Goal: Task Accomplishment & Management: Manage account settings

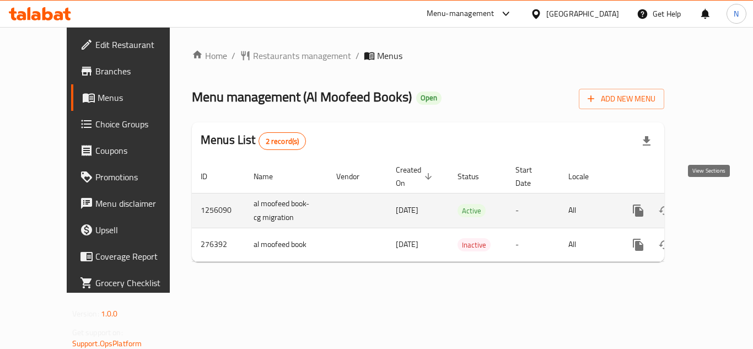
click at [713, 206] on icon "enhanced table" at bounding box center [718, 211] width 10 height 10
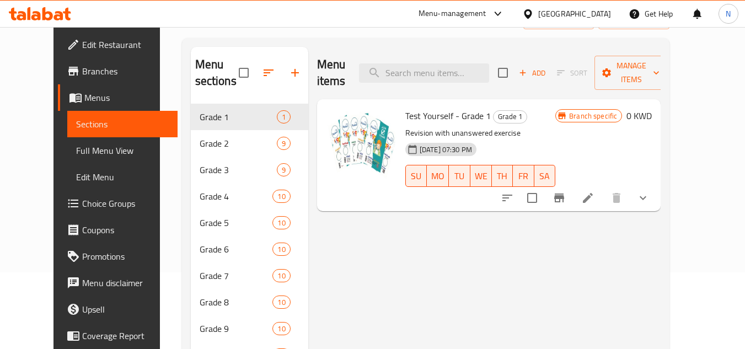
scroll to position [110, 0]
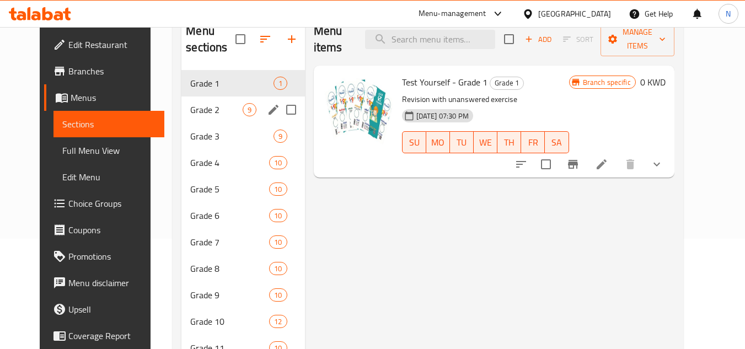
click at [216, 99] on div "Grade 2 9" at bounding box center [242, 110] width 123 height 26
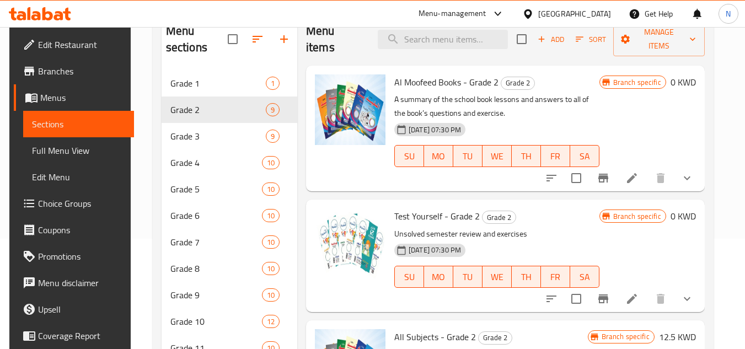
click at [603, 180] on icon "Branch-specific-item" at bounding box center [603, 178] width 13 height 13
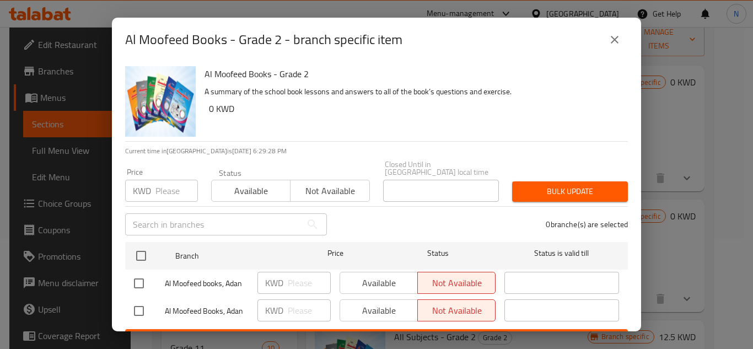
click at [619, 39] on icon "close" at bounding box center [614, 39] width 13 height 13
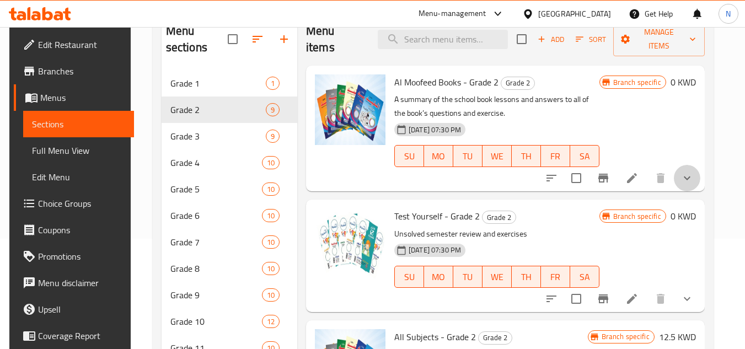
click at [686, 189] on button "show more" at bounding box center [687, 178] width 26 height 26
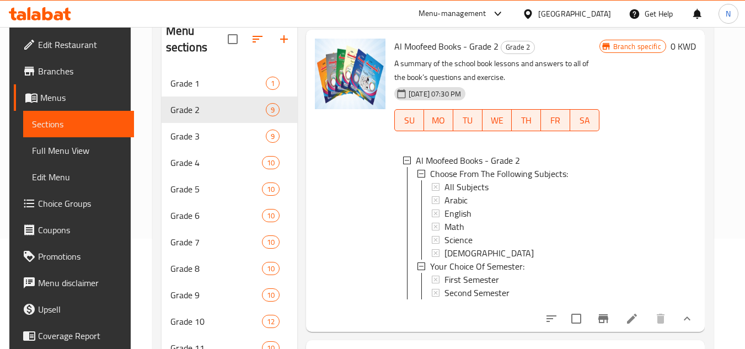
scroll to position [55, 0]
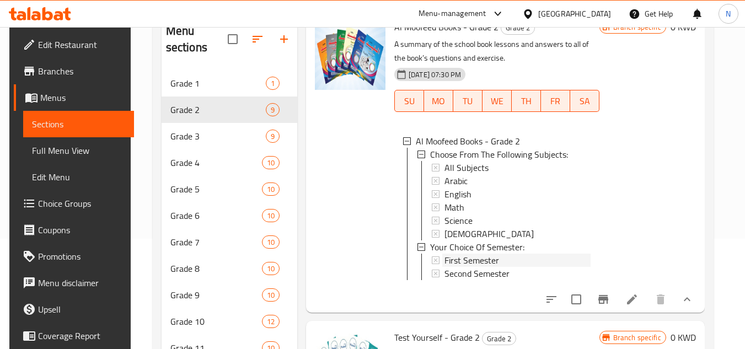
click at [455, 261] on span "First Semester" at bounding box center [472, 260] width 55 height 13
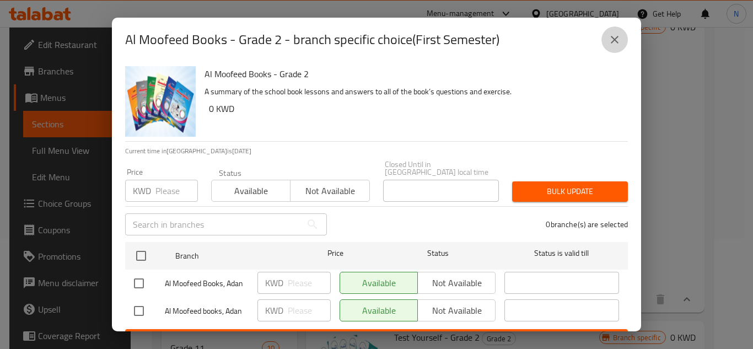
click at [615, 40] on icon "close" at bounding box center [615, 40] width 8 height 8
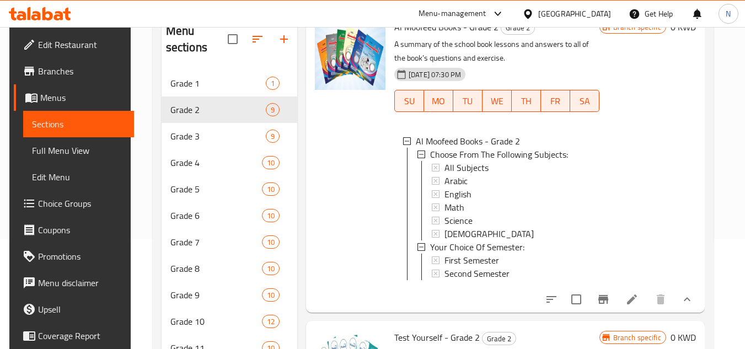
click at [590, 15] on div "[GEOGRAPHIC_DATA]" at bounding box center [574, 14] width 73 height 12
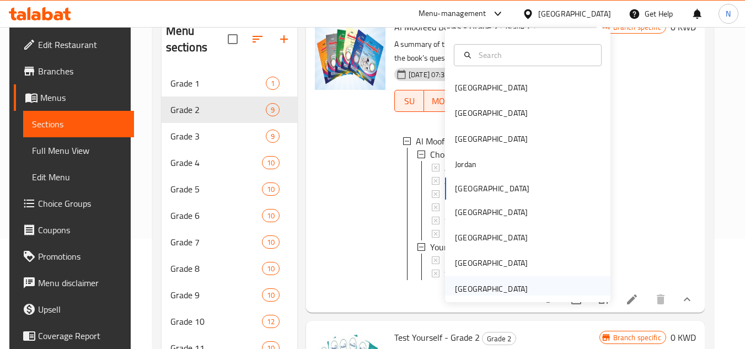
click at [494, 290] on div "[GEOGRAPHIC_DATA]" at bounding box center [491, 289] width 73 height 12
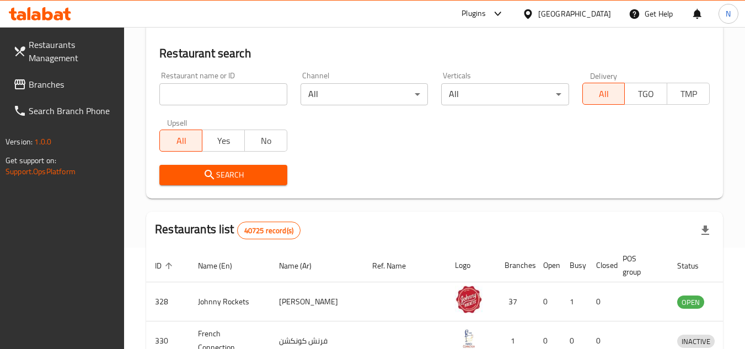
scroll to position [110, 0]
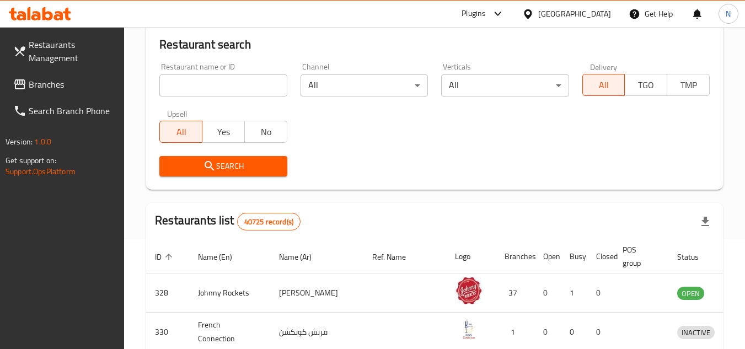
click at [67, 84] on span "Branches" at bounding box center [72, 84] width 87 height 13
